Goal: Task Accomplishment & Management: Use online tool/utility

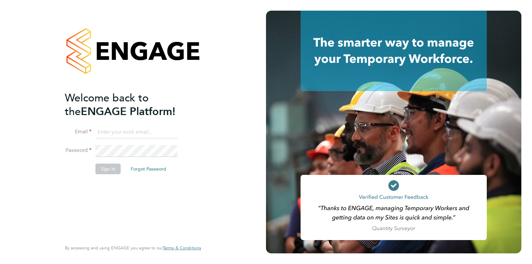
type input "supportuser4@engagetech.com"
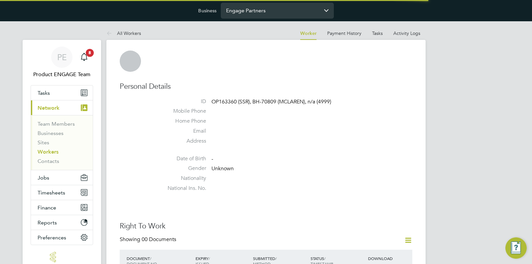
drag, startPoint x: 266, startPoint y: 19, endPoint x: 266, endPoint y: 16, distance: 3.3
click at [266, 19] on div "Business Engage Partners" at bounding box center [266, 10] width 532 height 21
click at [267, 13] on input "Engage Partners" at bounding box center [277, 11] width 113 height 16
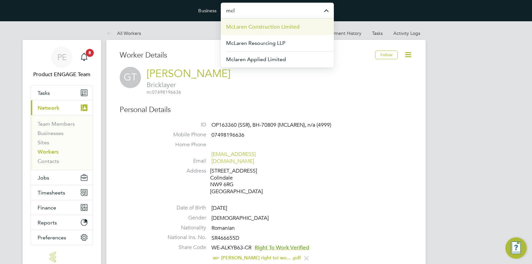
click at [284, 31] on span "McLaren Construction Limited" at bounding box center [263, 27] width 74 height 8
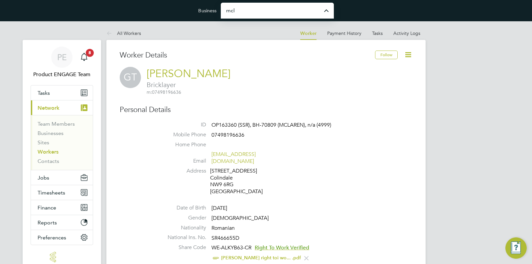
type input "McLaren Construction Limited"
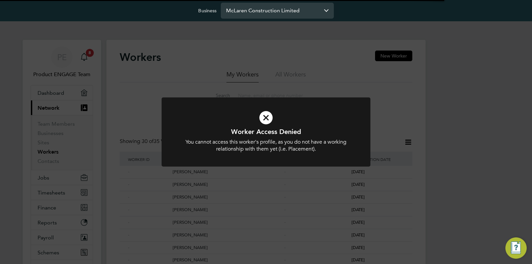
click at [284, 12] on input "McLaren Construction Limited" at bounding box center [277, 11] width 113 height 16
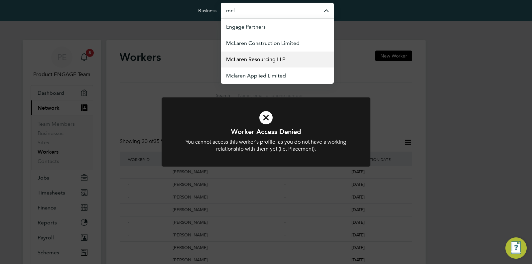
click at [280, 57] on span "McLaren Resourcing LLP" at bounding box center [255, 60] width 59 height 8
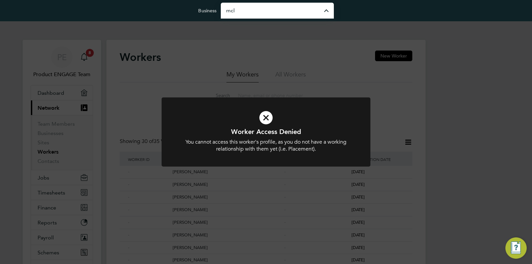
type input "McLaren Resourcing LLP"
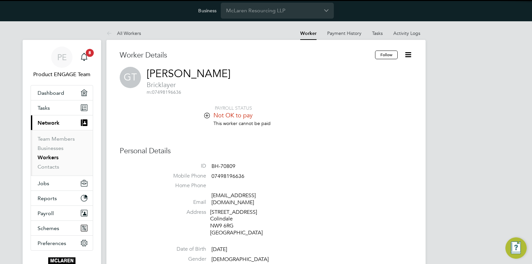
click at [411, 53] on icon at bounding box center [408, 55] width 8 height 8
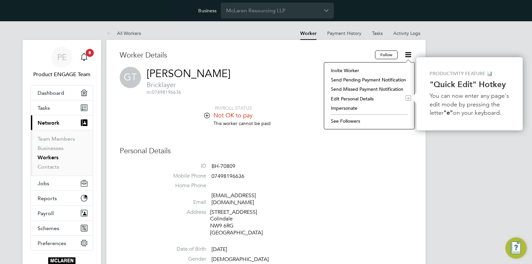
click at [360, 109] on li "Impersonate" at bounding box center [369, 107] width 83 height 9
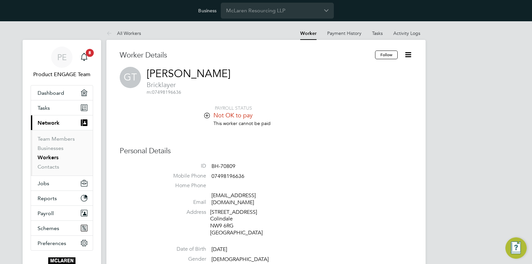
click at [128, 34] on link "All Workers" at bounding box center [123, 33] width 35 height 6
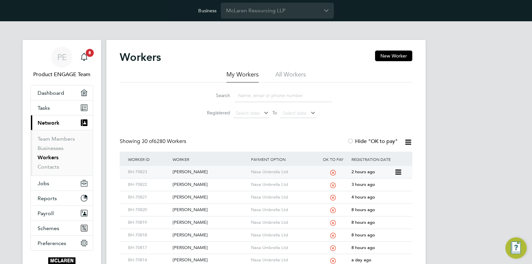
click at [399, 172] on icon at bounding box center [397, 172] width 7 height 8
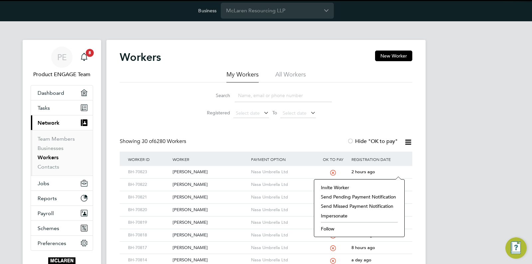
click at [359, 219] on li "Impersonate" at bounding box center [359, 215] width 83 height 9
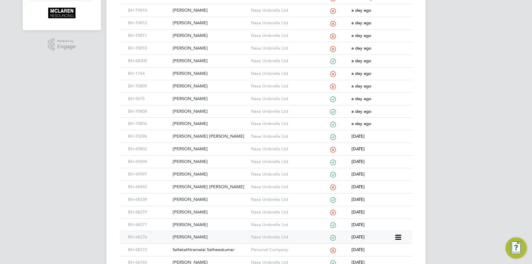
scroll to position [324, 0]
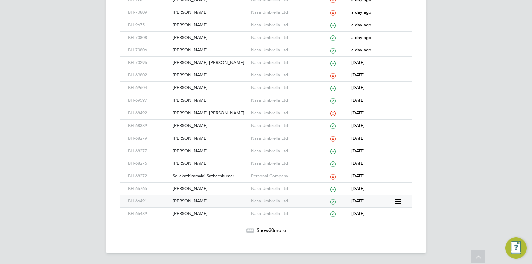
click at [398, 201] on icon at bounding box center [397, 202] width 7 height 8
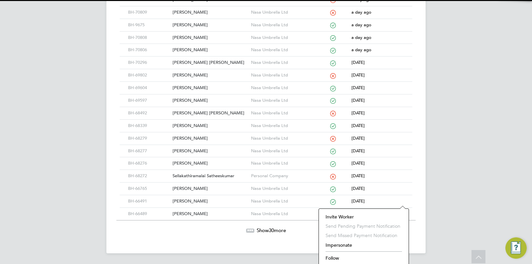
click at [328, 243] on li "Impersonate" at bounding box center [363, 244] width 83 height 9
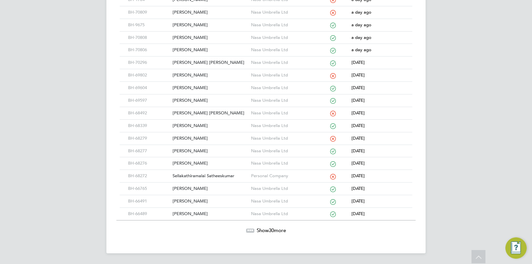
click at [280, 231] on span "Show 30 more" at bounding box center [271, 230] width 29 height 6
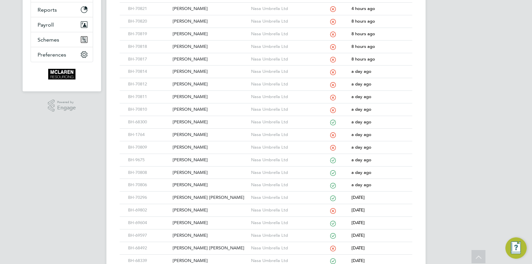
scroll to position [0, 0]
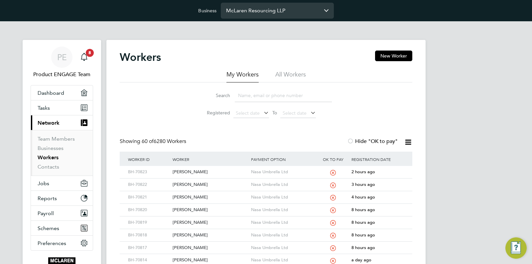
click at [272, 8] on input "McLaren Resourcing LLP" at bounding box center [277, 11] width 113 height 16
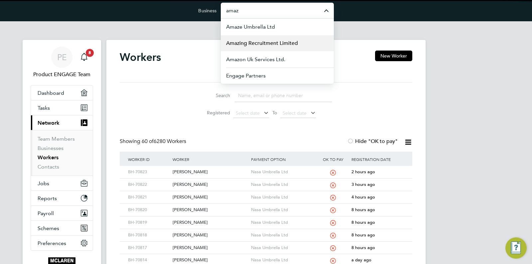
click at [260, 42] on span "Amazing Recruitment Limited" at bounding box center [262, 43] width 72 height 8
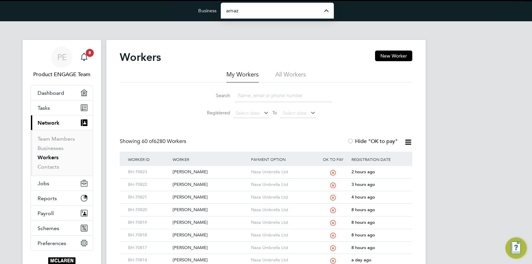
type input "Amazing Recruitment Limited"
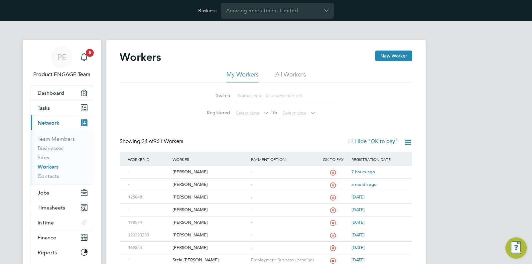
click at [292, 82] on li "All Workers" at bounding box center [290, 77] width 31 height 12
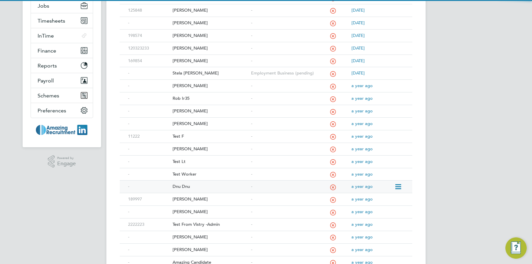
scroll to position [248, 0]
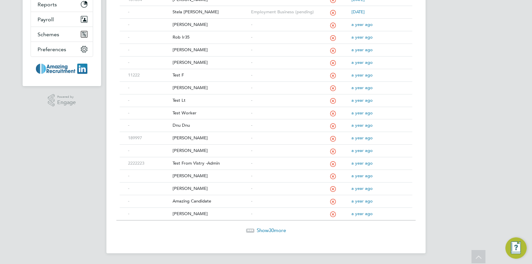
click at [269, 229] on span "30" at bounding box center [271, 230] width 5 height 6
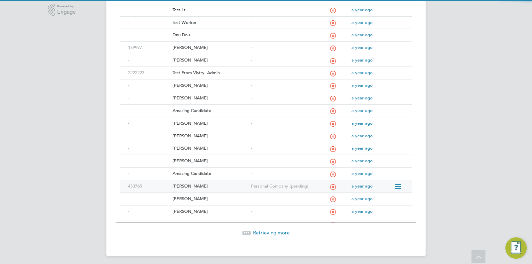
scroll to position [341, 0]
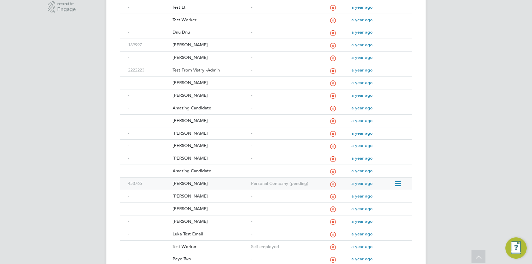
click at [187, 189] on div "Conner Hopkins" at bounding box center [210, 184] width 78 height 12
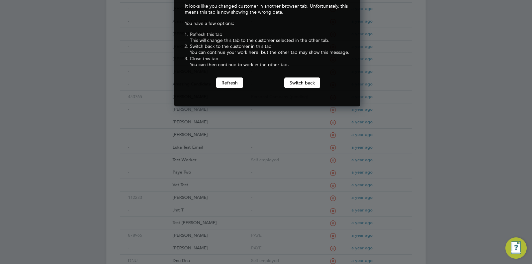
scroll to position [430, 0]
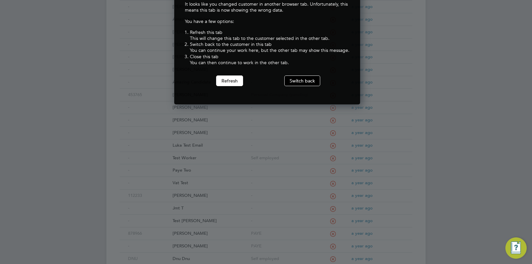
click at [298, 87] on div "Context change detected It looks like you changed customer in another browser t…" at bounding box center [267, 31] width 186 height 147
click at [299, 82] on button "Switch back" at bounding box center [302, 81] width 36 height 11
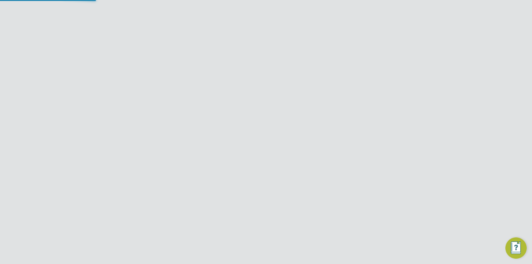
scroll to position [341, 0]
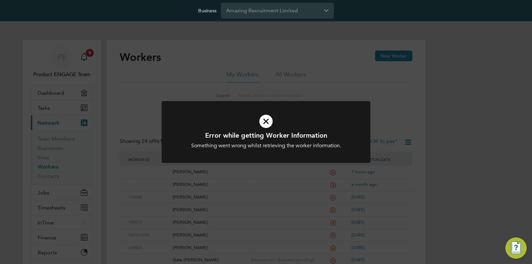
click at [235, 195] on div "Error while getting Worker Information Something went wrong whilst retrieving t…" at bounding box center [266, 132] width 532 height 264
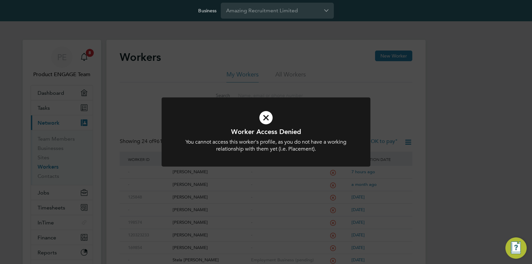
click at [241, 190] on div "Worker Access Denied You cannot access this worker's profile, as you do not hav…" at bounding box center [266, 132] width 532 height 264
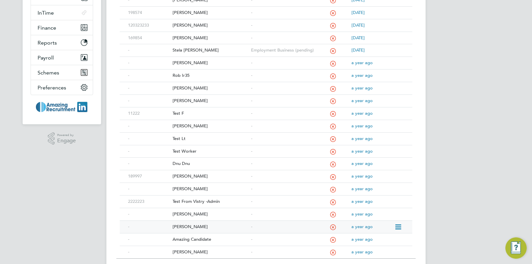
scroll to position [248, 0]
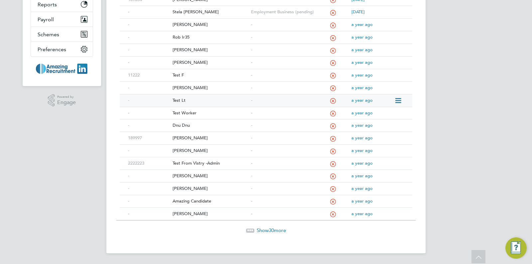
click at [275, 106] on div "-" at bounding box center [282, 100] width 67 height 12
click at [279, 232] on span "Show 30 more" at bounding box center [271, 230] width 29 height 6
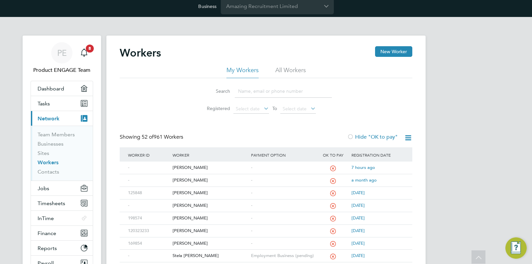
scroll to position [0, 0]
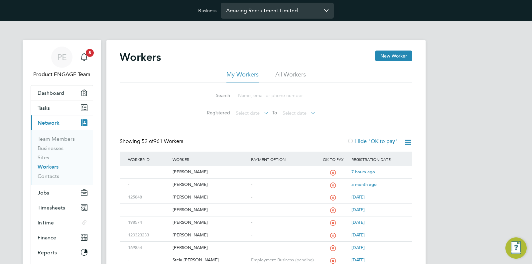
drag, startPoint x: 257, startPoint y: 20, endPoint x: 261, endPoint y: 8, distance: 13.3
click at [257, 20] on div "Business Amazing Recruitment Limited" at bounding box center [266, 10] width 532 height 21
click at [261, 8] on input "Amazing Recruitment Limited" at bounding box center [277, 11] width 113 height 16
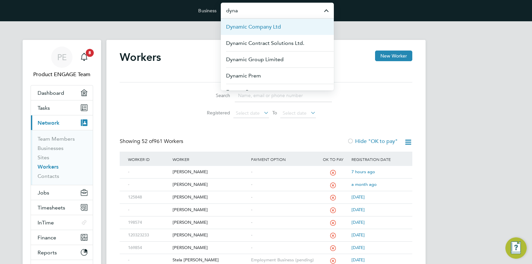
click at [265, 29] on span "Dynamic Company Ltd" at bounding box center [253, 27] width 55 height 8
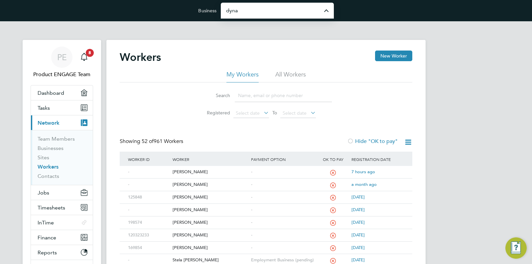
type input "Dynamic Company Ltd"
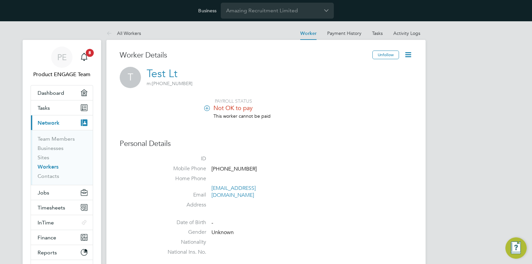
click at [404, 57] on icon at bounding box center [408, 55] width 8 height 8
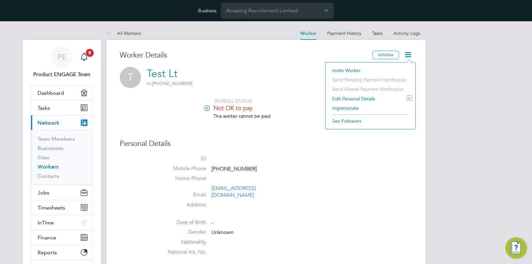
click at [367, 109] on li "Impersonate" at bounding box center [370, 107] width 83 height 9
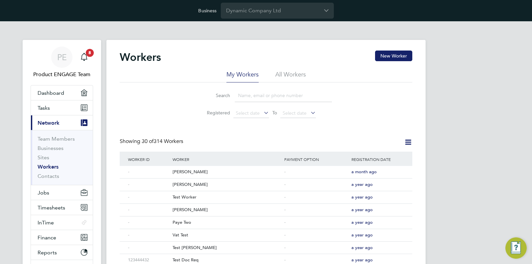
scroll to position [324, 0]
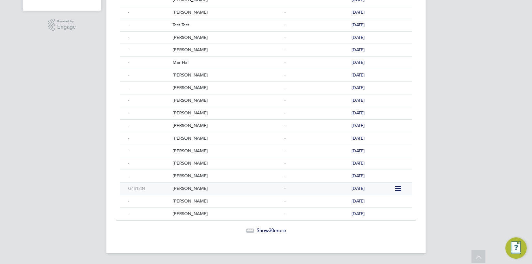
click at [195, 189] on div "[PERSON_NAME]" at bounding box center [227, 189] width 112 height 12
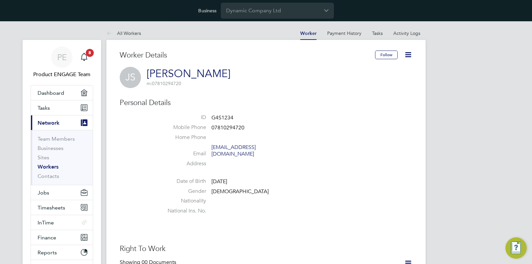
click at [409, 54] on icon at bounding box center [408, 55] width 8 height 8
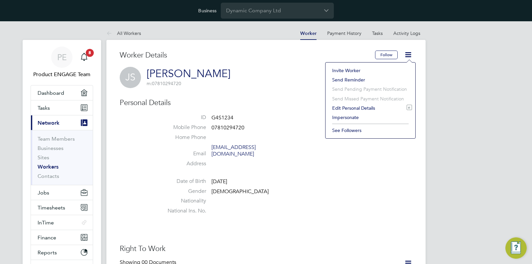
click at [358, 119] on li "Impersonate" at bounding box center [370, 117] width 83 height 9
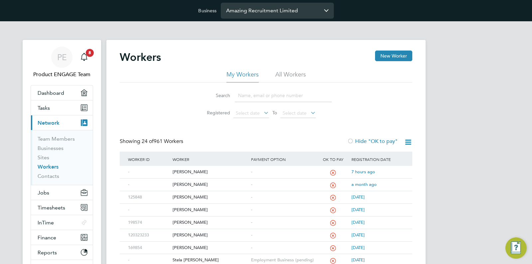
click at [248, 15] on input "Amazing Recruitment Limited" at bounding box center [277, 11] width 113 height 16
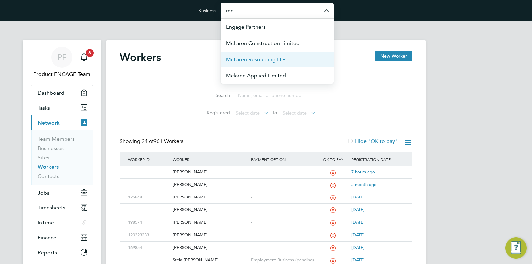
click at [302, 59] on li "McLaren Resourcing LLP" at bounding box center [277, 59] width 113 height 16
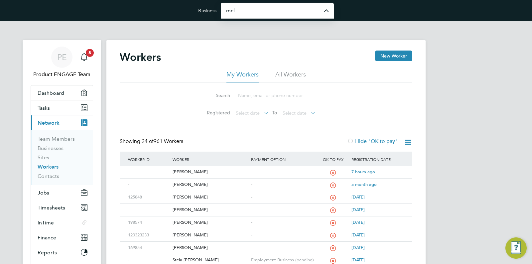
type input "McLaren Resourcing LLP"
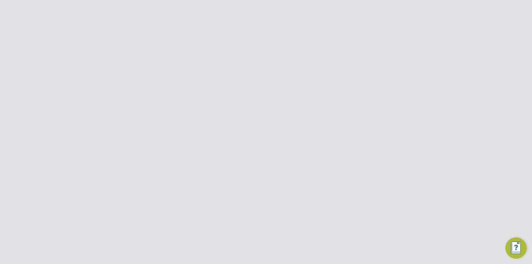
click at [301, 76] on li "All Workers" at bounding box center [290, 77] width 31 height 12
click at [249, 229] on icon at bounding box center [250, 230] width 2 height 2
click at [299, 231] on div "PAYE (Weekly)" at bounding box center [282, 235] width 67 height 12
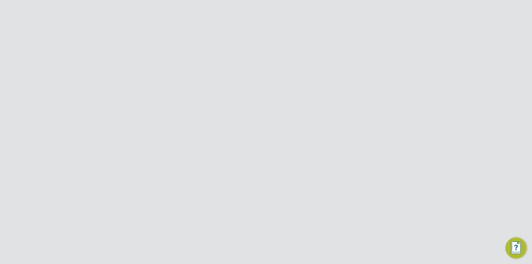
scroll to position [702, 0]
click at [400, 203] on icon at bounding box center [397, 202] width 7 height 8
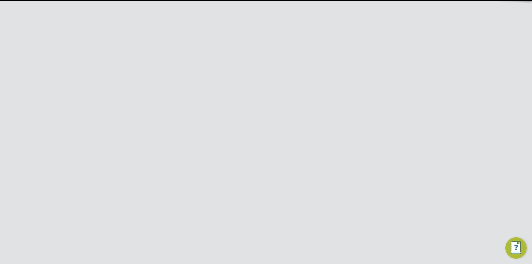
click at [352, 247] on li "Impersonate" at bounding box center [361, 244] width 83 height 9
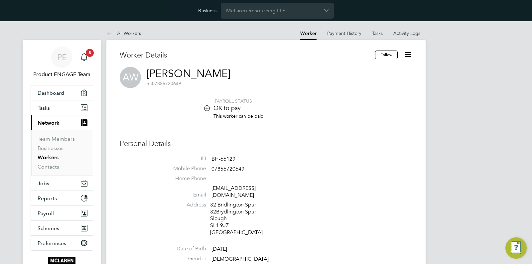
drag, startPoint x: 409, startPoint y: 54, endPoint x: 414, endPoint y: 95, distance: 41.2
click at [409, 54] on icon at bounding box center [408, 55] width 8 height 8
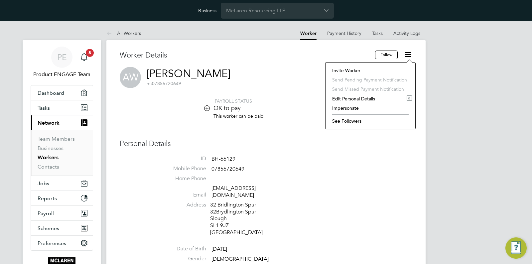
drag, startPoint x: 367, startPoint y: 109, endPoint x: 376, endPoint y: 106, distance: 9.7
click at [367, 109] on li "Impersonate" at bounding box center [370, 107] width 83 height 9
